Goal: Check status: Check status

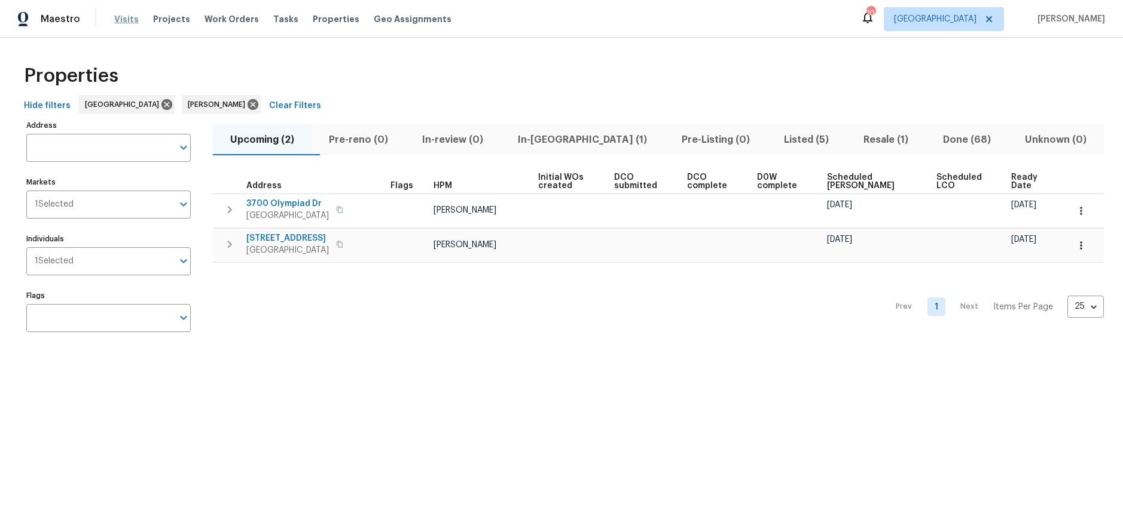
click at [125, 19] on span "Visits" at bounding box center [126, 19] width 25 height 12
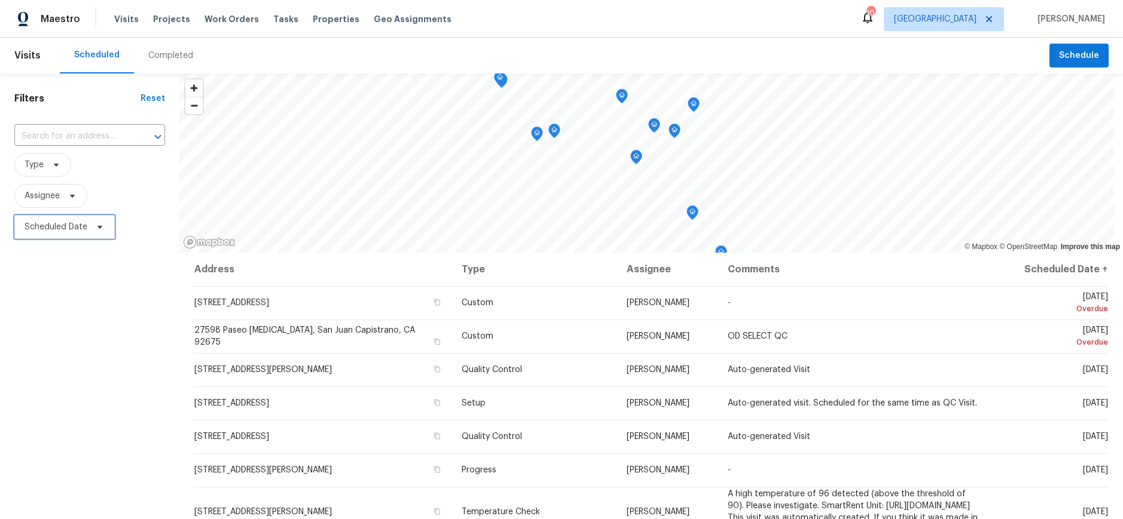
click at [67, 227] on span "Scheduled Date" at bounding box center [56, 227] width 63 height 12
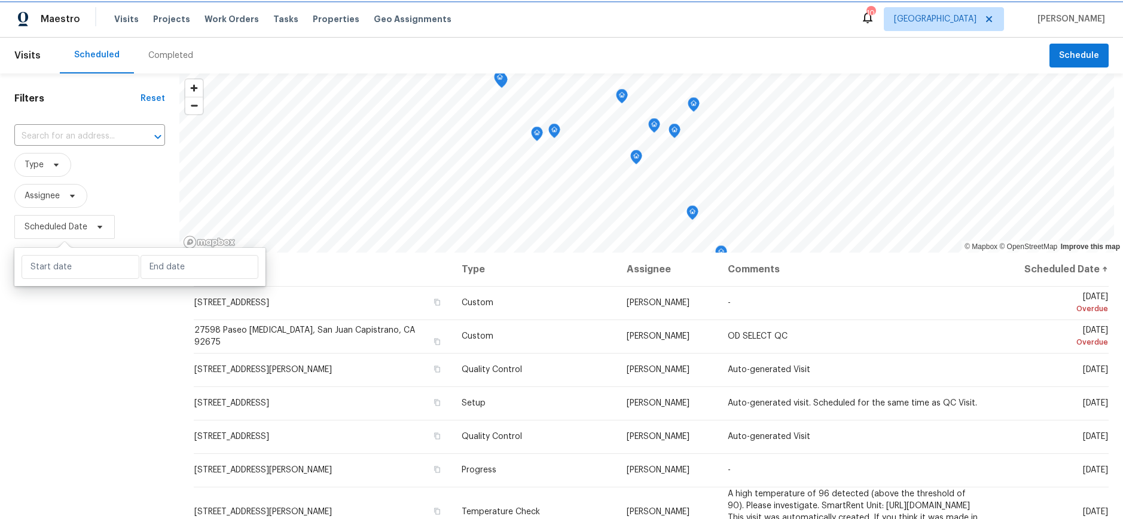
click at [67, 227] on span "Scheduled Date" at bounding box center [56, 227] width 63 height 12
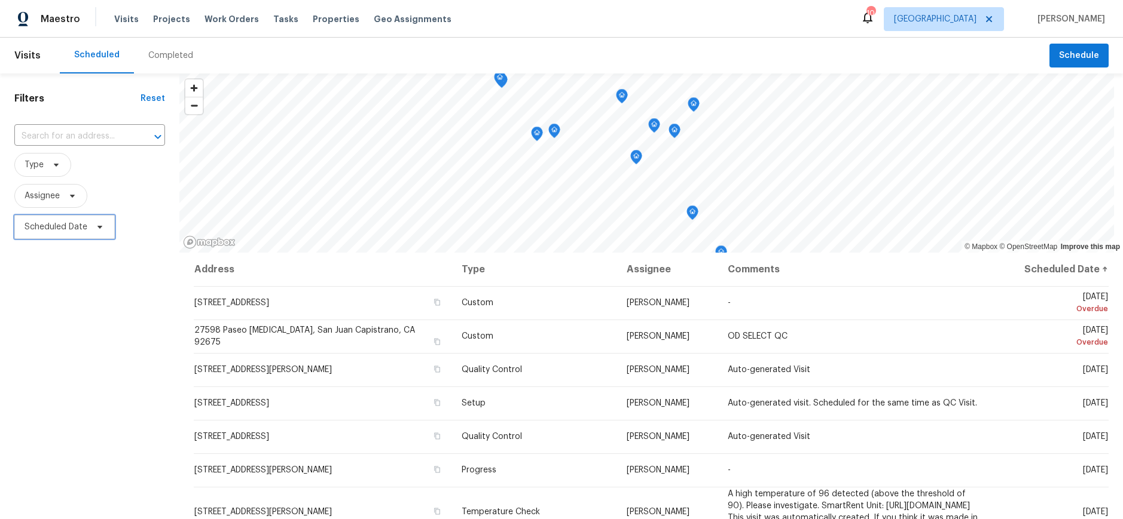
click at [67, 227] on span "Scheduled Date" at bounding box center [56, 227] width 63 height 12
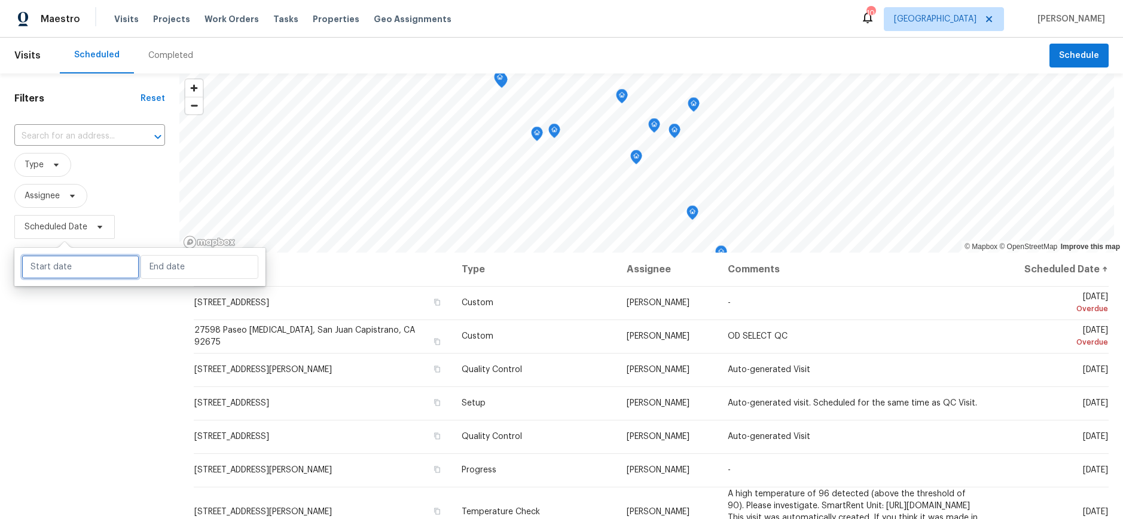
click at [73, 270] on input "text" at bounding box center [81, 267] width 118 height 24
select select "8"
select select "2025"
select select "9"
select select "2025"
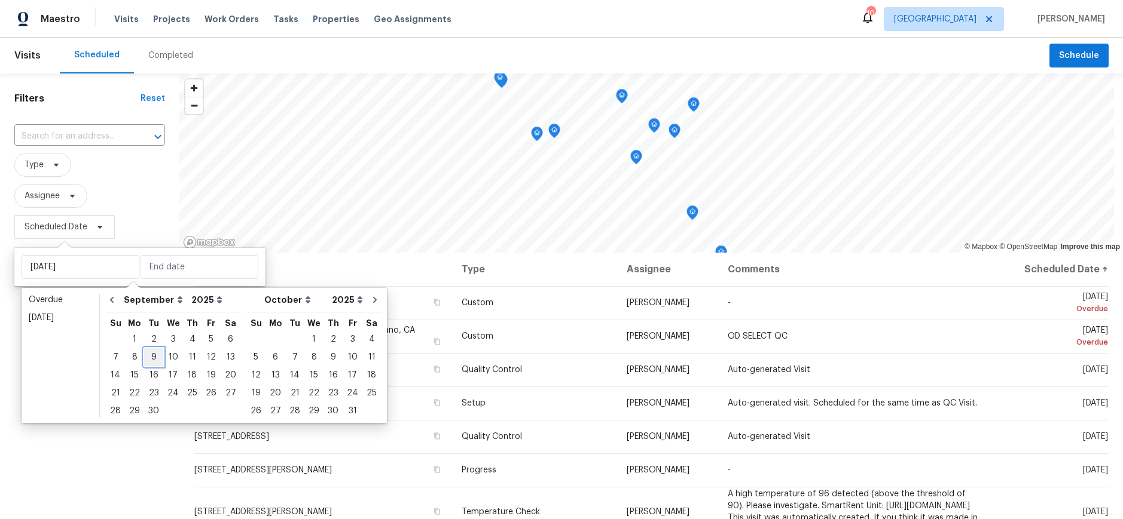
click at [145, 356] on div "9" at bounding box center [153, 357] width 19 height 17
type input "[DATE]"
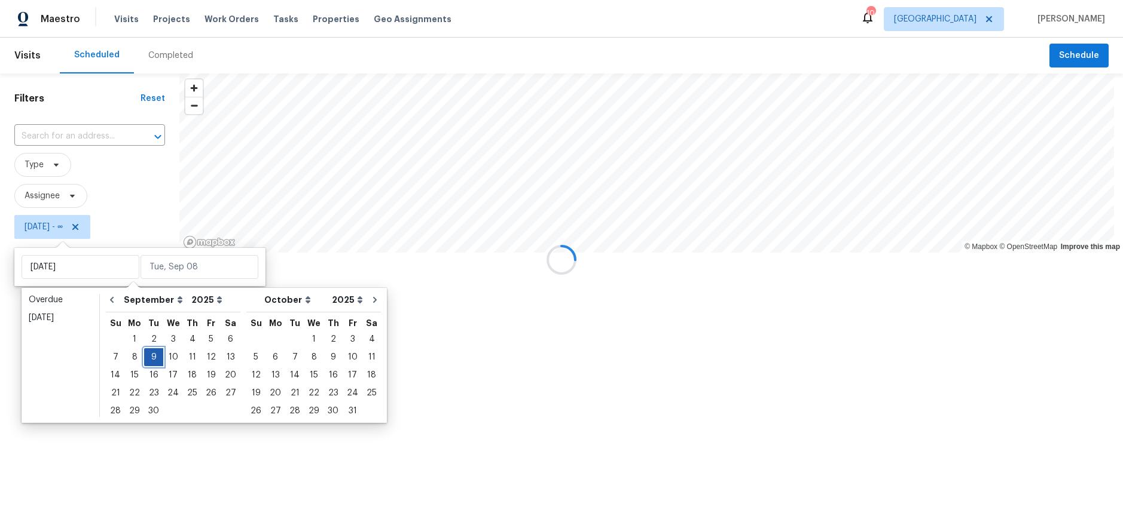
click at [145, 356] on div "9" at bounding box center [153, 357] width 19 height 17
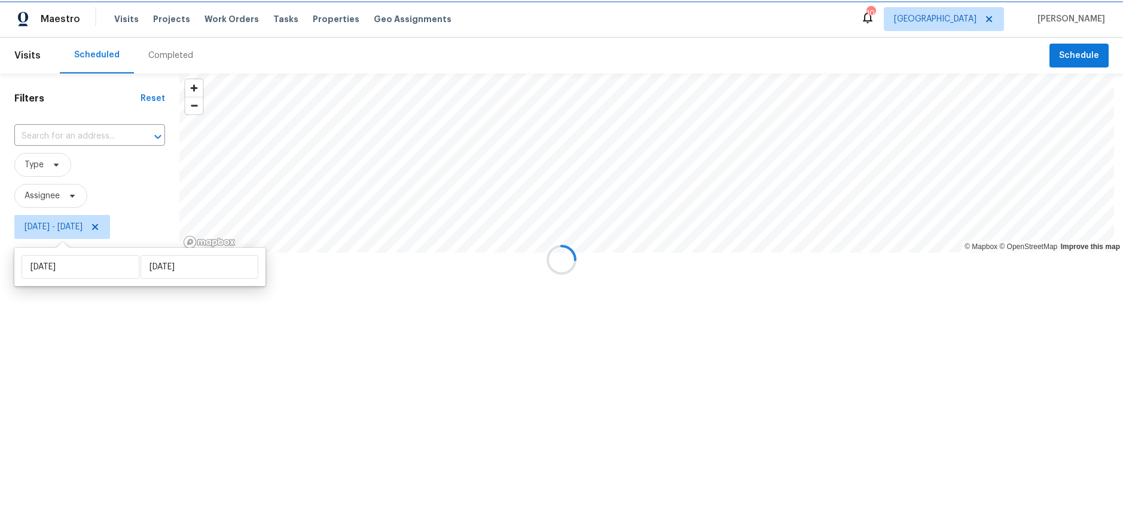
type input "[DATE]"
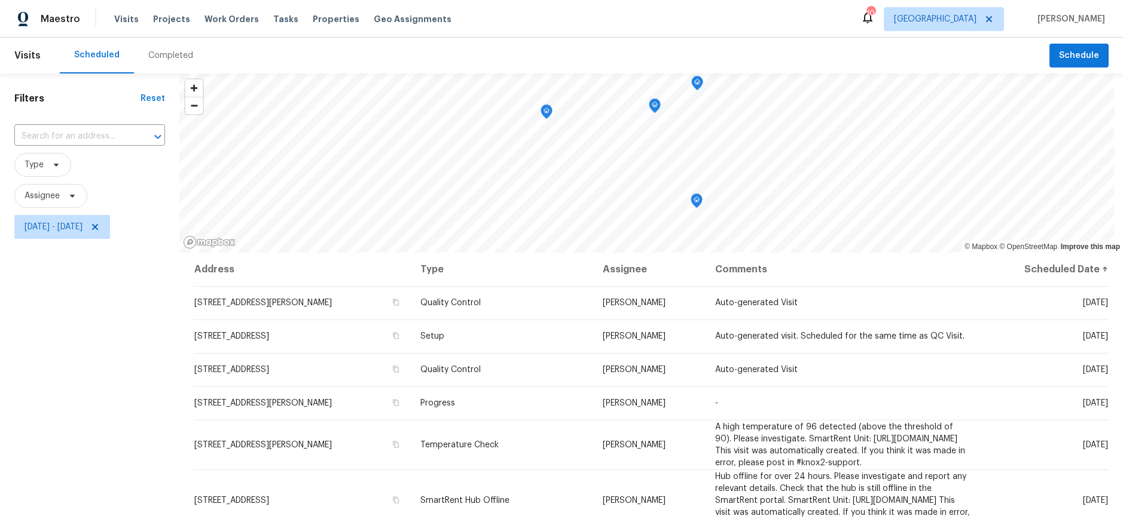
click at [69, 368] on div "Filters Reset ​ Type Assignee [DATE] - [DATE]" at bounding box center [89, 371] width 179 height 595
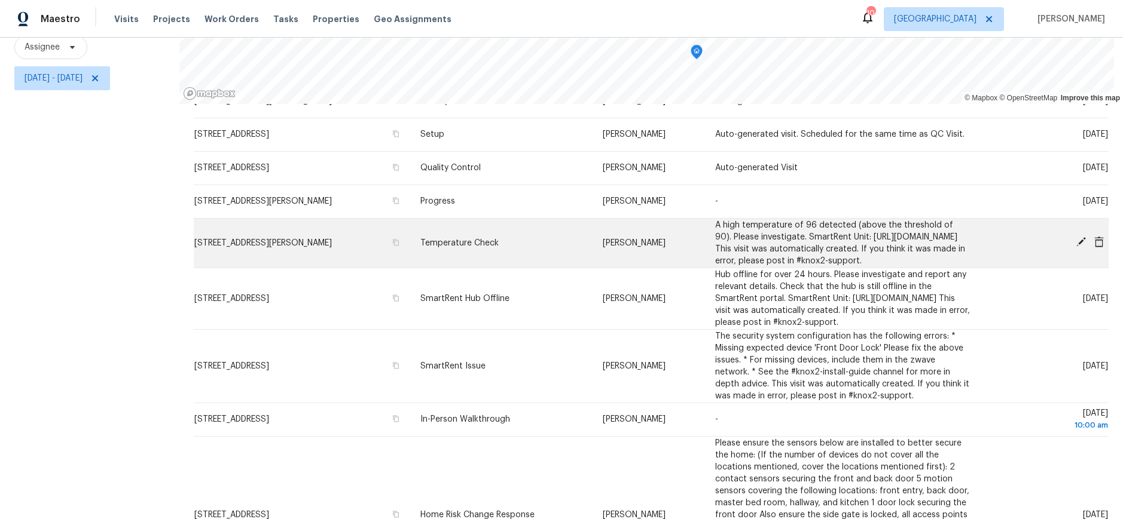
scroll to position [228, 0]
